Goal: Task Accomplishment & Management: Use online tool/utility

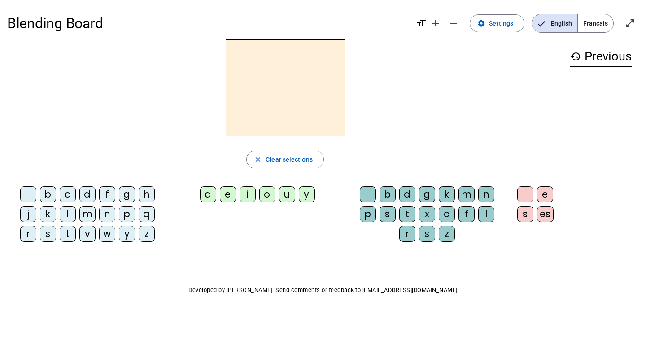
click at [591, 29] on span "Français" at bounding box center [595, 23] width 35 height 18
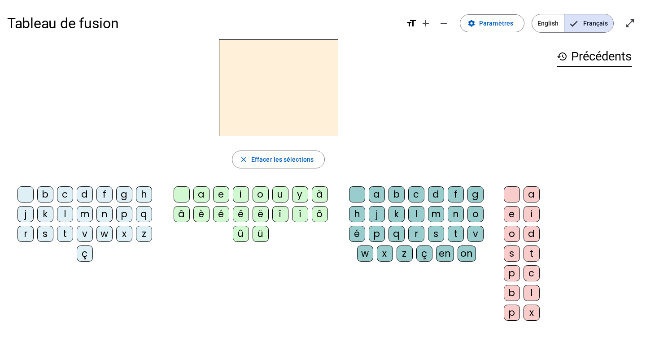
click at [222, 213] on div "é" at bounding box center [221, 214] width 16 height 16
click at [414, 217] on div "l" at bounding box center [416, 214] width 16 height 16
click at [513, 235] on div "o" at bounding box center [512, 234] width 16 height 16
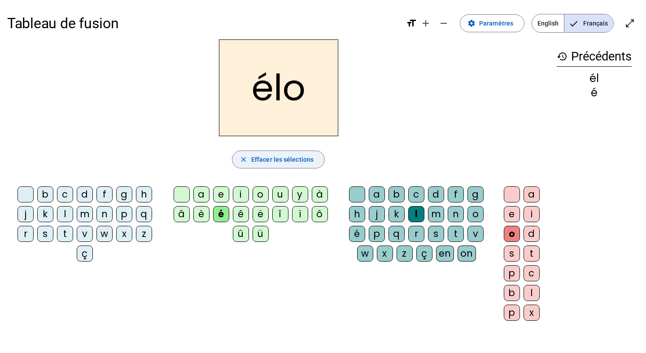
click at [245, 163] on mat-icon "close" at bounding box center [243, 160] width 8 height 8
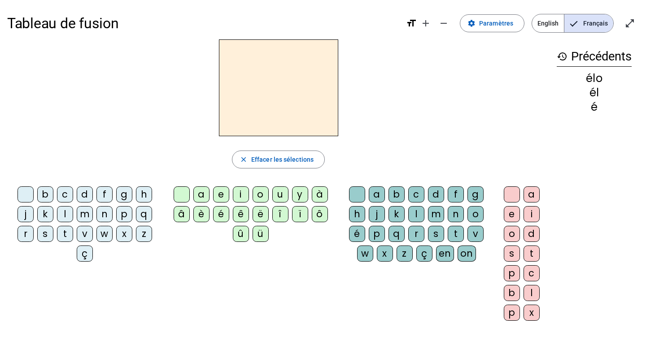
click at [564, 58] on mat-icon "history" at bounding box center [561, 56] width 11 height 11
click at [436, 24] on span "Diminuer la taille de la police" at bounding box center [444, 24] width 22 height 22
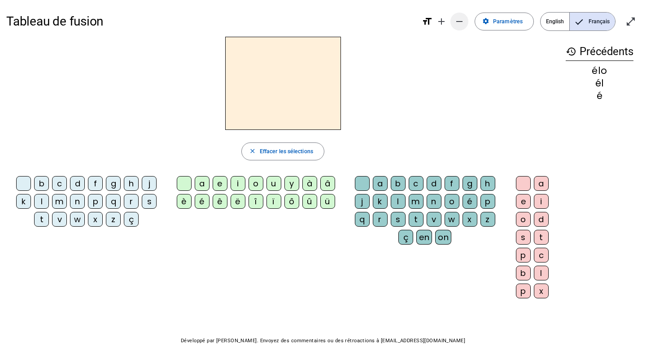
click at [455, 18] on mat-icon "remove" at bounding box center [459, 21] width 11 height 11
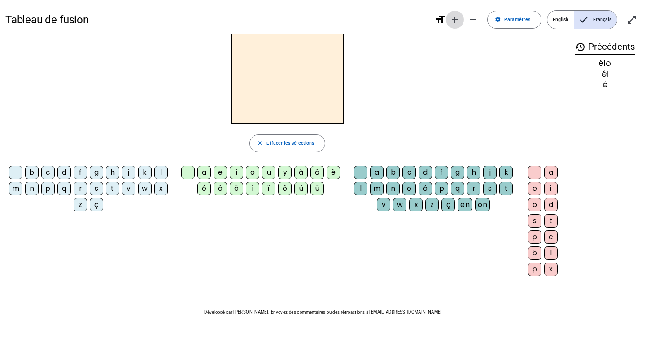
click at [451, 18] on mat-icon "add" at bounding box center [454, 19] width 11 height 11
click at [462, 18] on span "Diminuer la taille de la police" at bounding box center [473, 20] width 22 height 22
click at [451, 18] on mat-icon "add" at bounding box center [454, 19] width 11 height 11
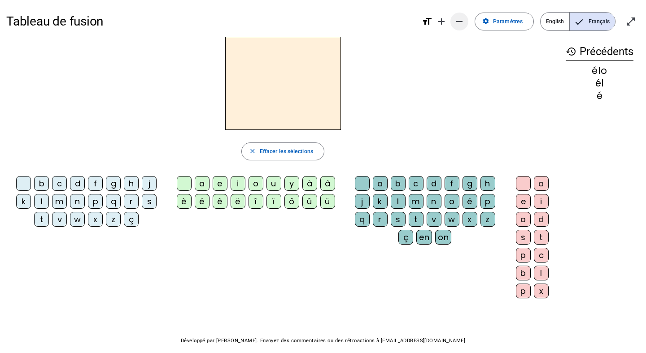
click at [452, 19] on span "Diminuer la taille de la police" at bounding box center [459, 22] width 22 height 22
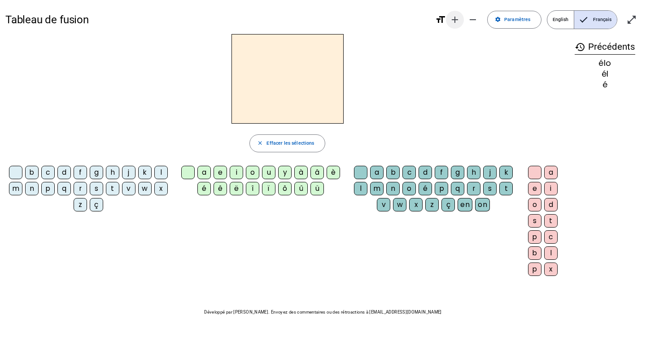
click at [458, 21] on mat-icon "add" at bounding box center [454, 19] width 11 height 11
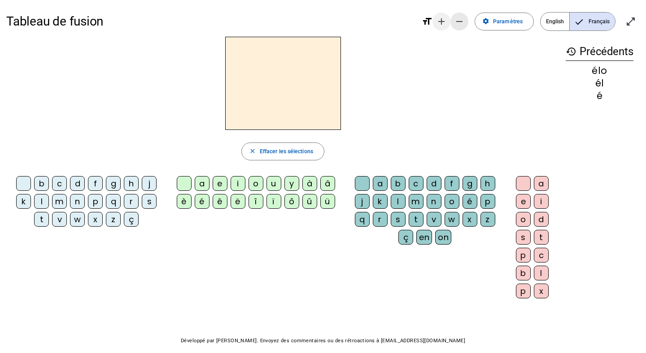
click at [458, 21] on mat-icon "remove" at bounding box center [459, 21] width 11 height 11
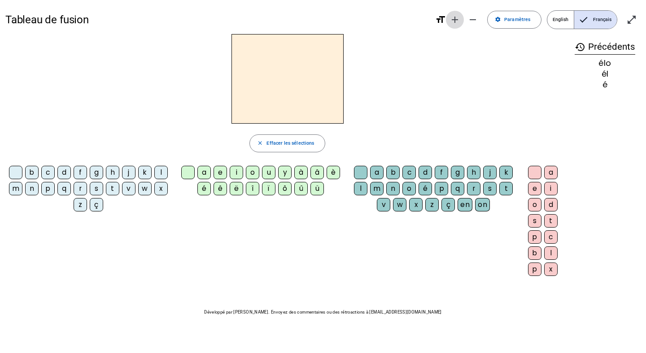
click at [458, 21] on mat-icon "add" at bounding box center [454, 19] width 11 height 11
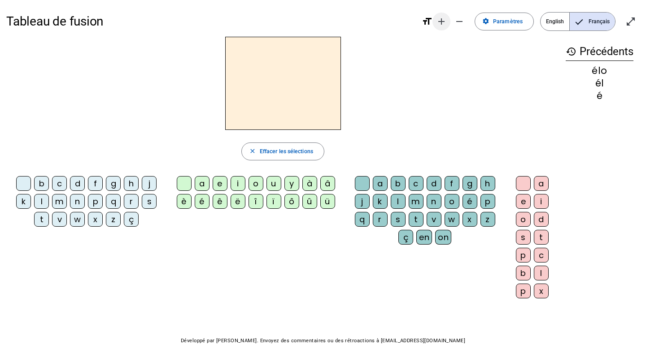
click at [442, 22] on mat-icon "add" at bounding box center [441, 21] width 11 height 11
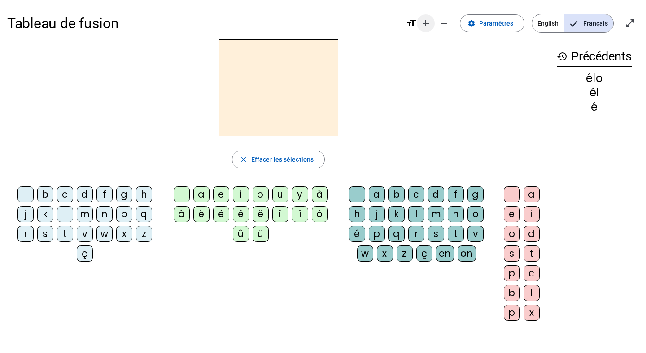
click at [431, 22] on mat-icon "add" at bounding box center [425, 23] width 11 height 11
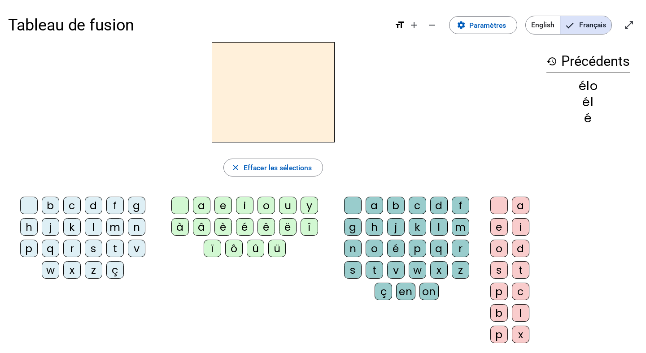
click at [587, 92] on div "élo" at bounding box center [587, 86] width 83 height 12
click at [587, 116] on div "é" at bounding box center [587, 118] width 83 height 12
click at [591, 118] on div "é" at bounding box center [587, 118] width 83 height 12
